Goal: Task Accomplishment & Management: Use online tool/utility

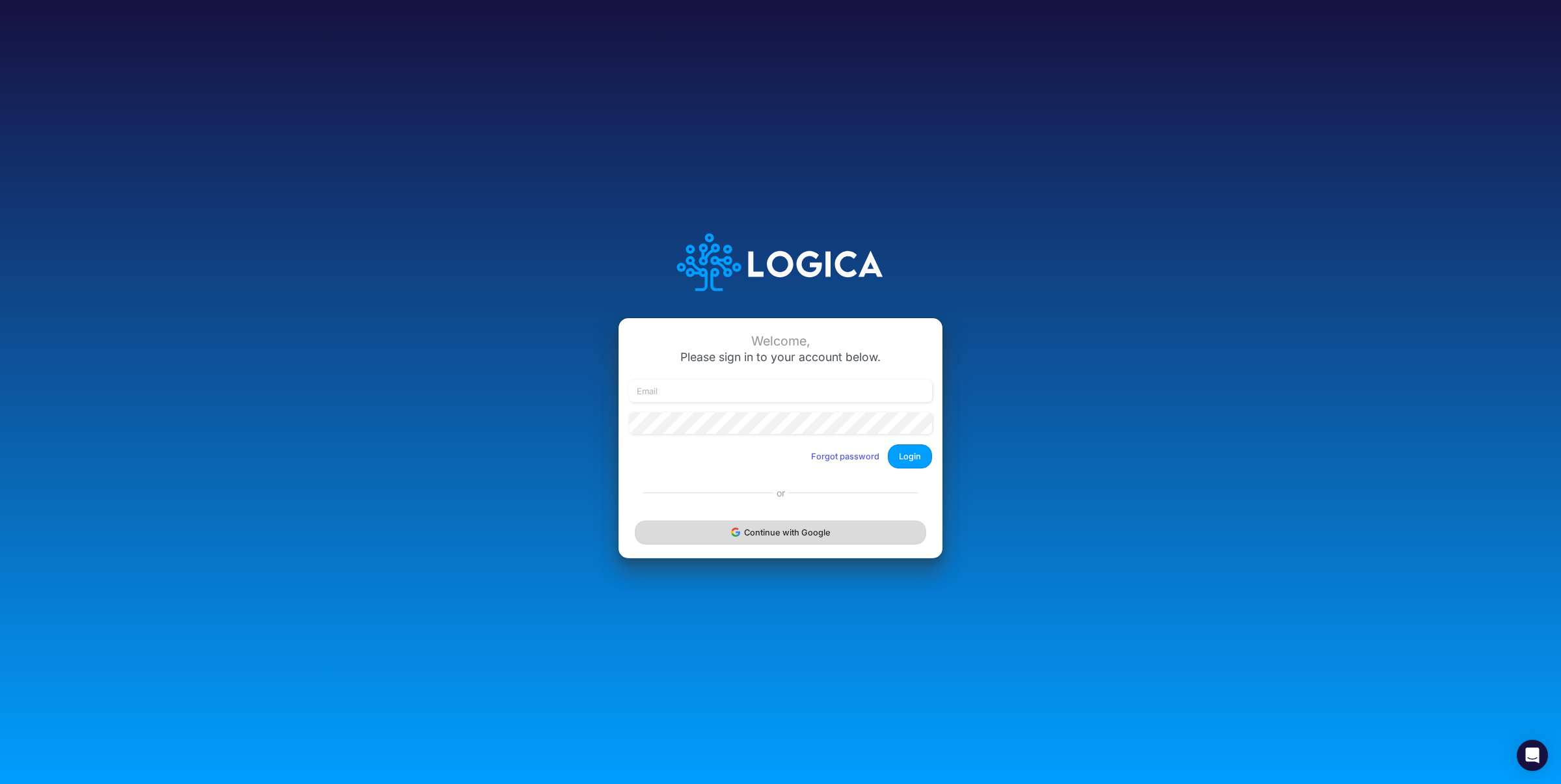
click at [761, 523] on button "Continue with Google" at bounding box center [780, 532] width 292 height 24
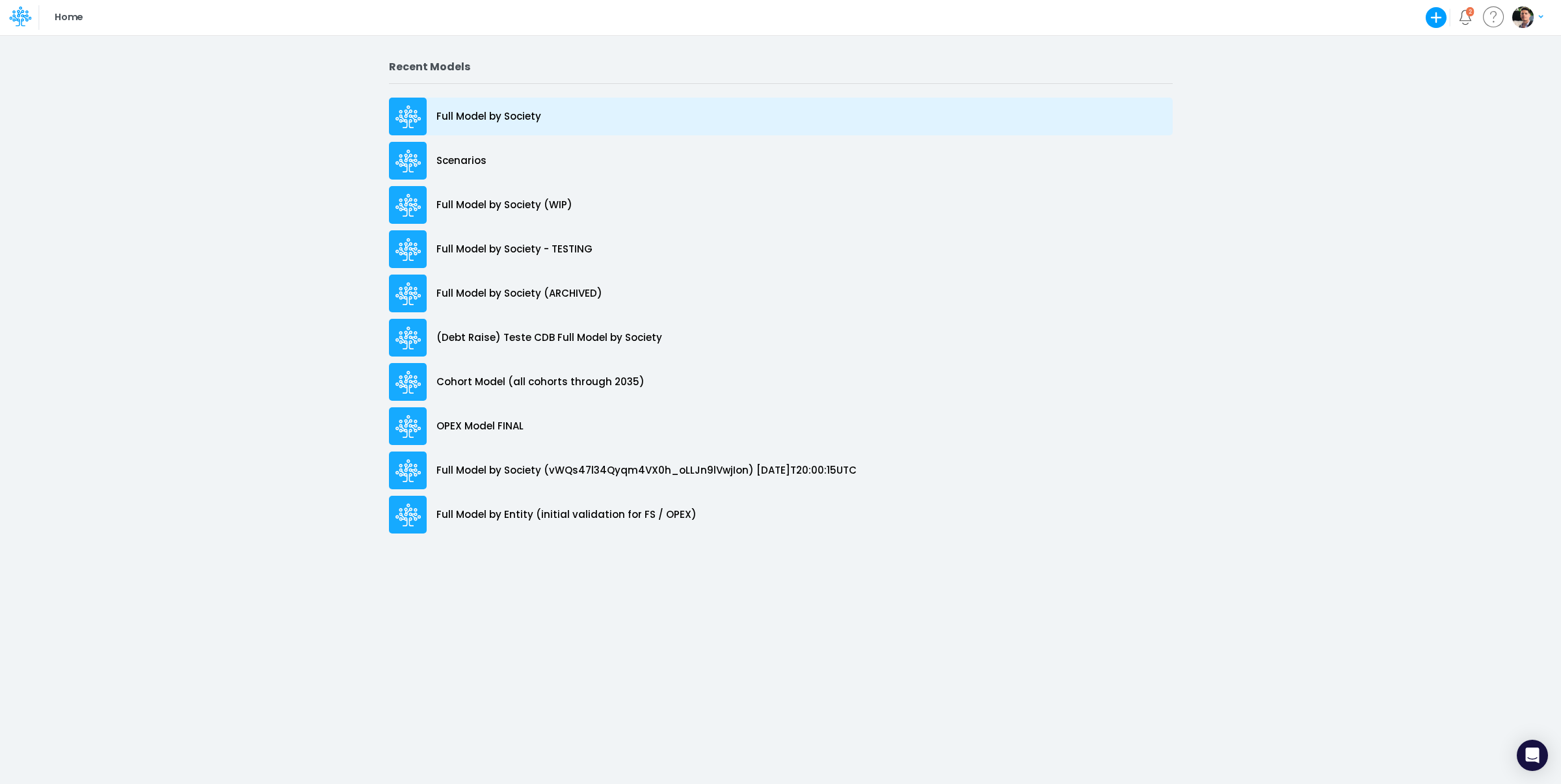
click at [493, 117] on p "Full Model by Society" at bounding box center [488, 116] width 104 height 15
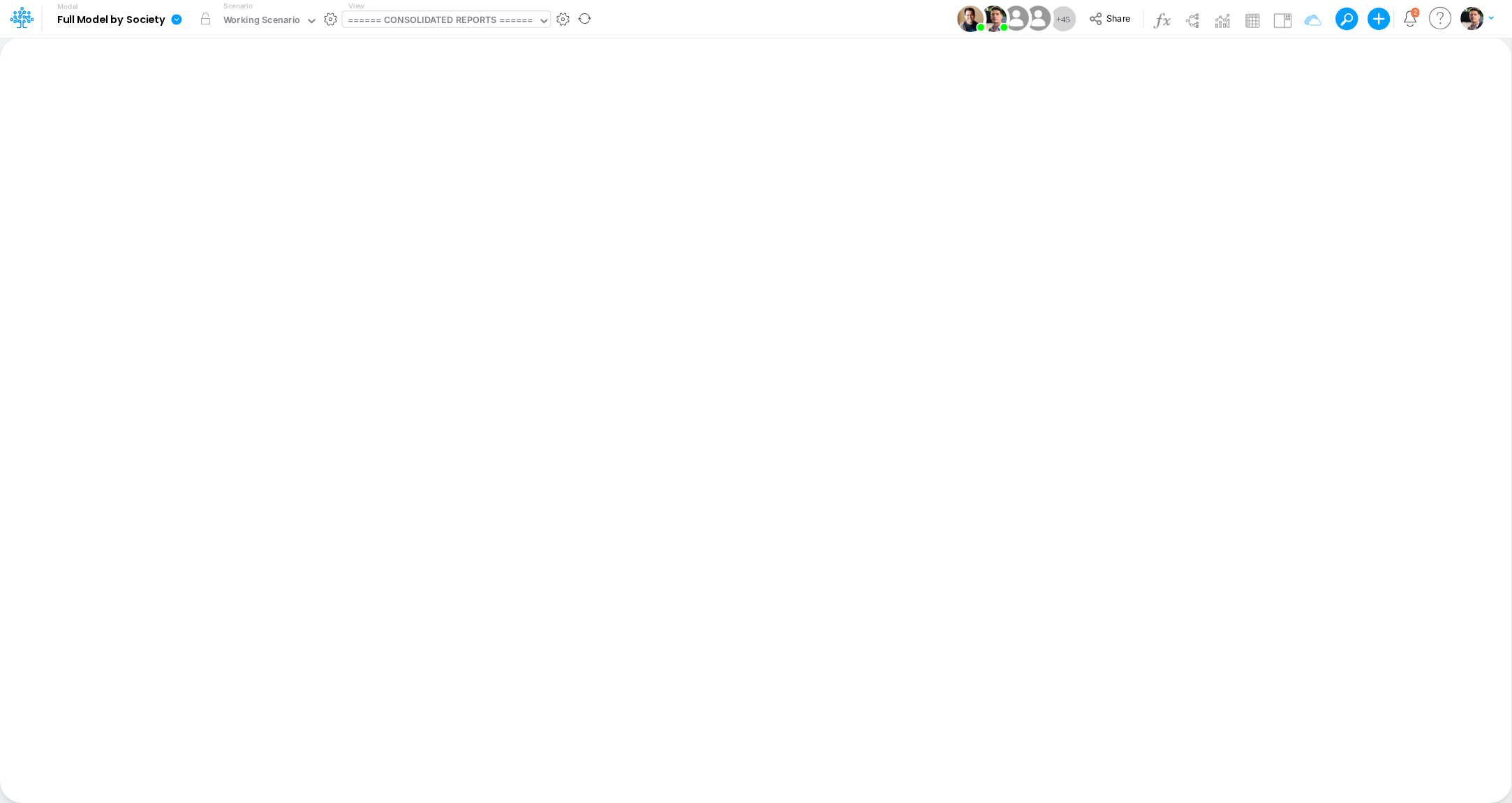
click at [462, 25] on div "====== CONSOLIDATED REPORTS ======" at bounding box center [441, 21] width 185 height 16
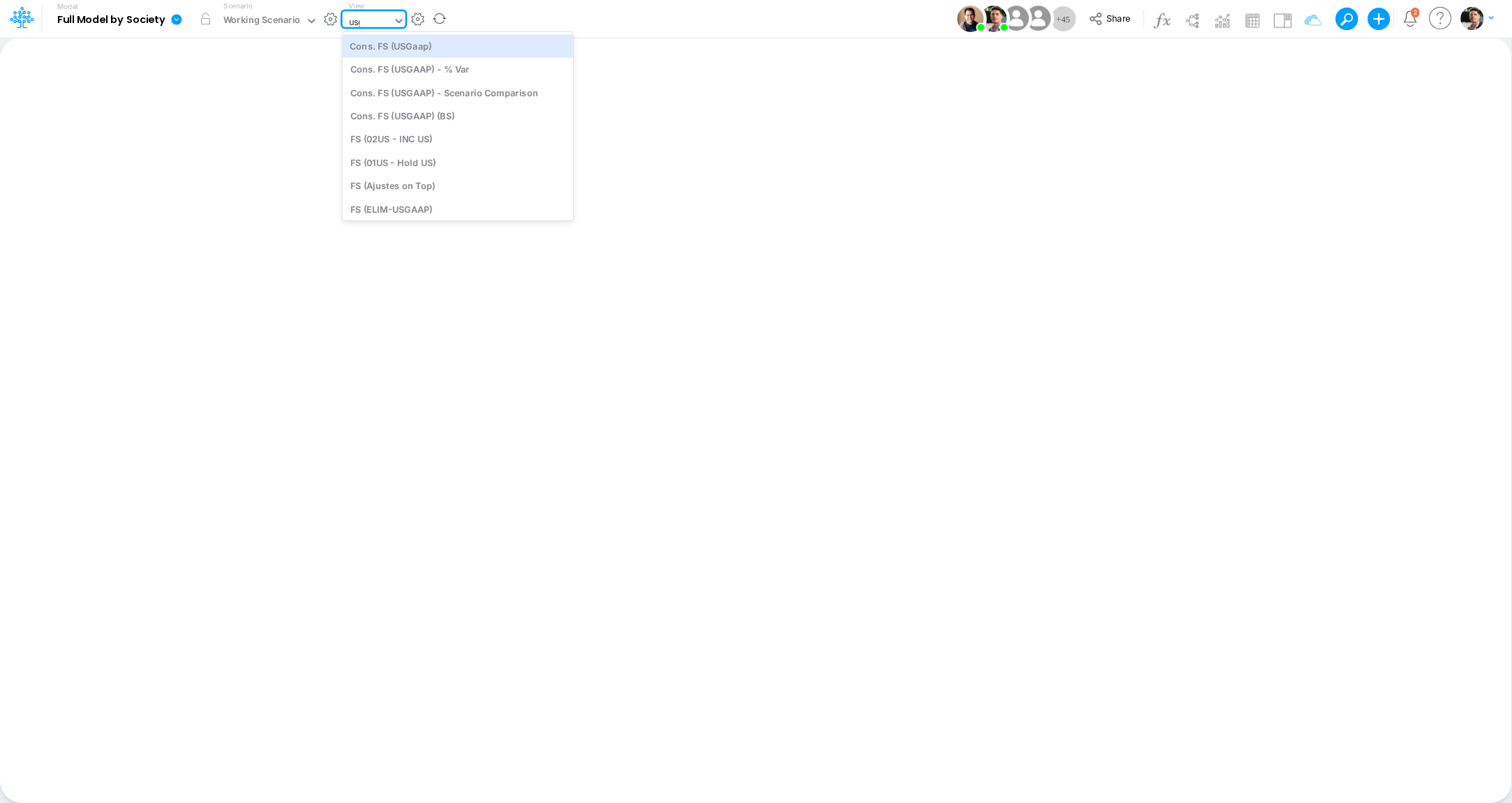
type input "usga"
click at [425, 54] on div "Cons. FS (USGaap)" at bounding box center [445, 46] width 203 height 23
type input "Consolidated FS - USGAAP"
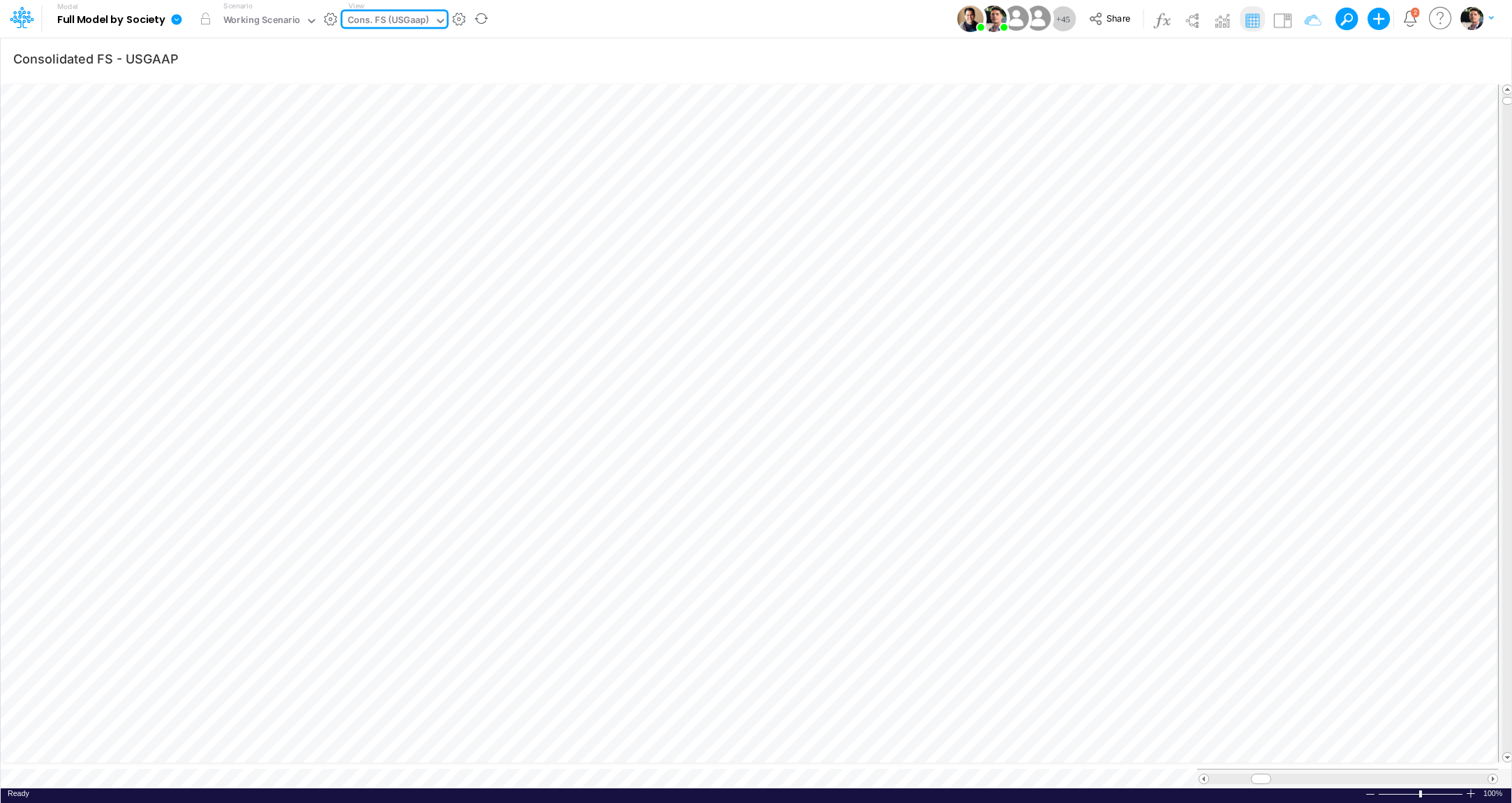
click at [392, 18] on div "Cons. FS (USGaap)" at bounding box center [389, 21] width 82 height 16
type input "bace"
click at [413, 48] on div "Cons. FS (BACEN GAAP)" at bounding box center [437, 46] width 188 height 23
type input "Consolidated FS - BACENGAAP"
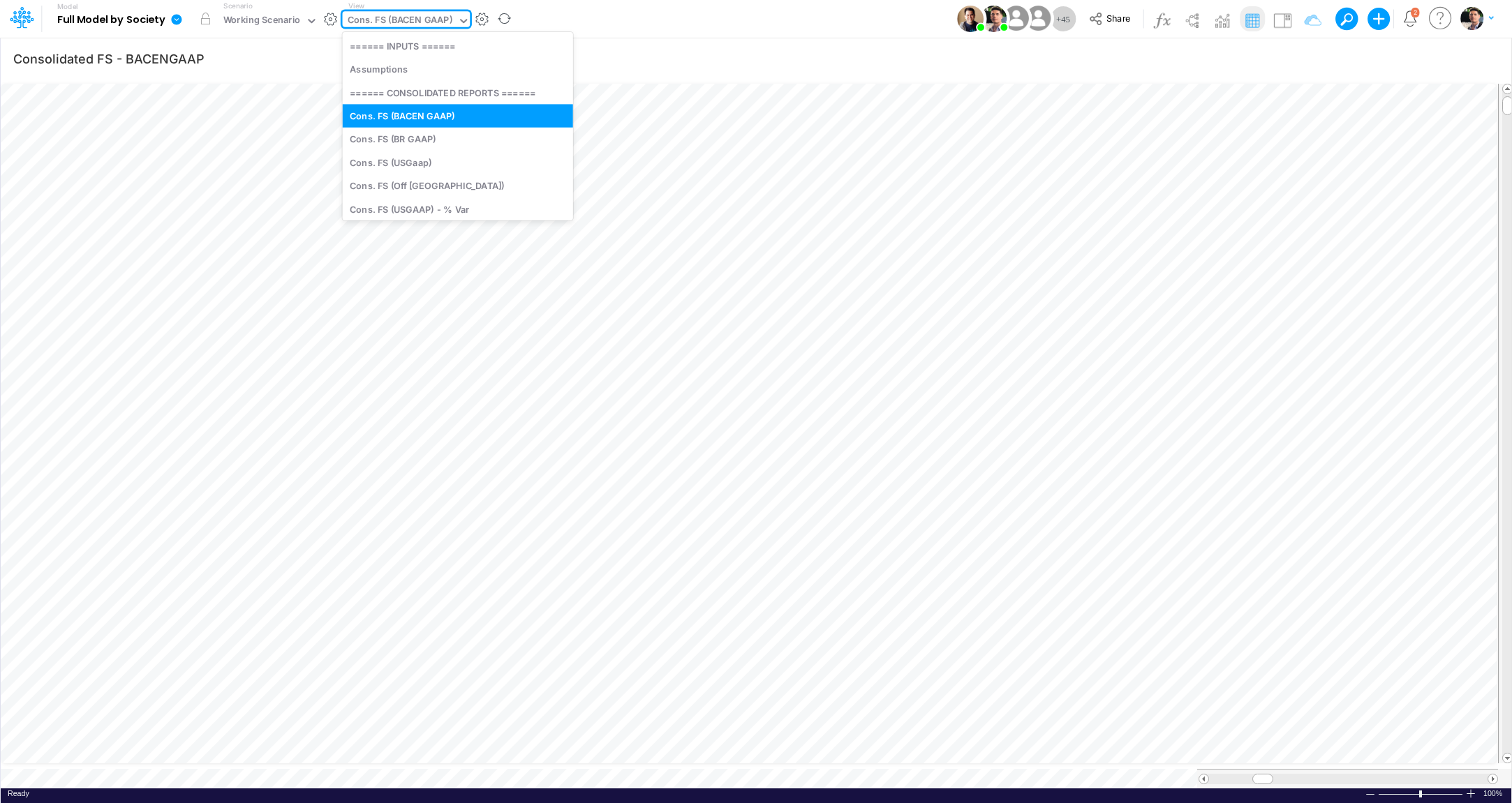
click at [422, 21] on div "Cons. FS (BACEN GAAP)" at bounding box center [400, 21] width 104 height 16
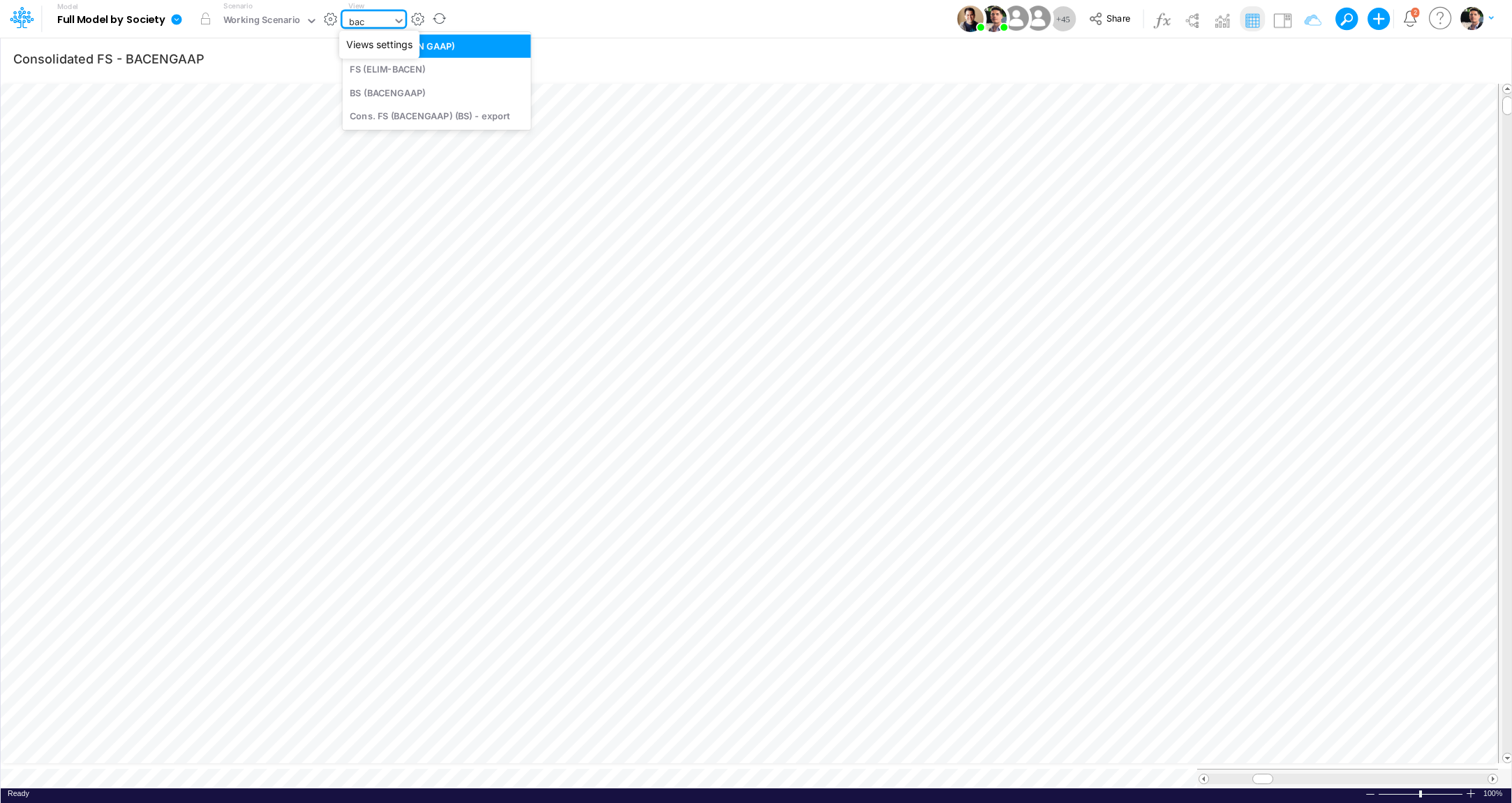
type input "bace"
click at [400, 95] on div "BS (BACENGAAP)" at bounding box center [437, 93] width 188 height 23
type input "BS (USGAAP) - Detailed"
